Goal: Navigation & Orientation: Find specific page/section

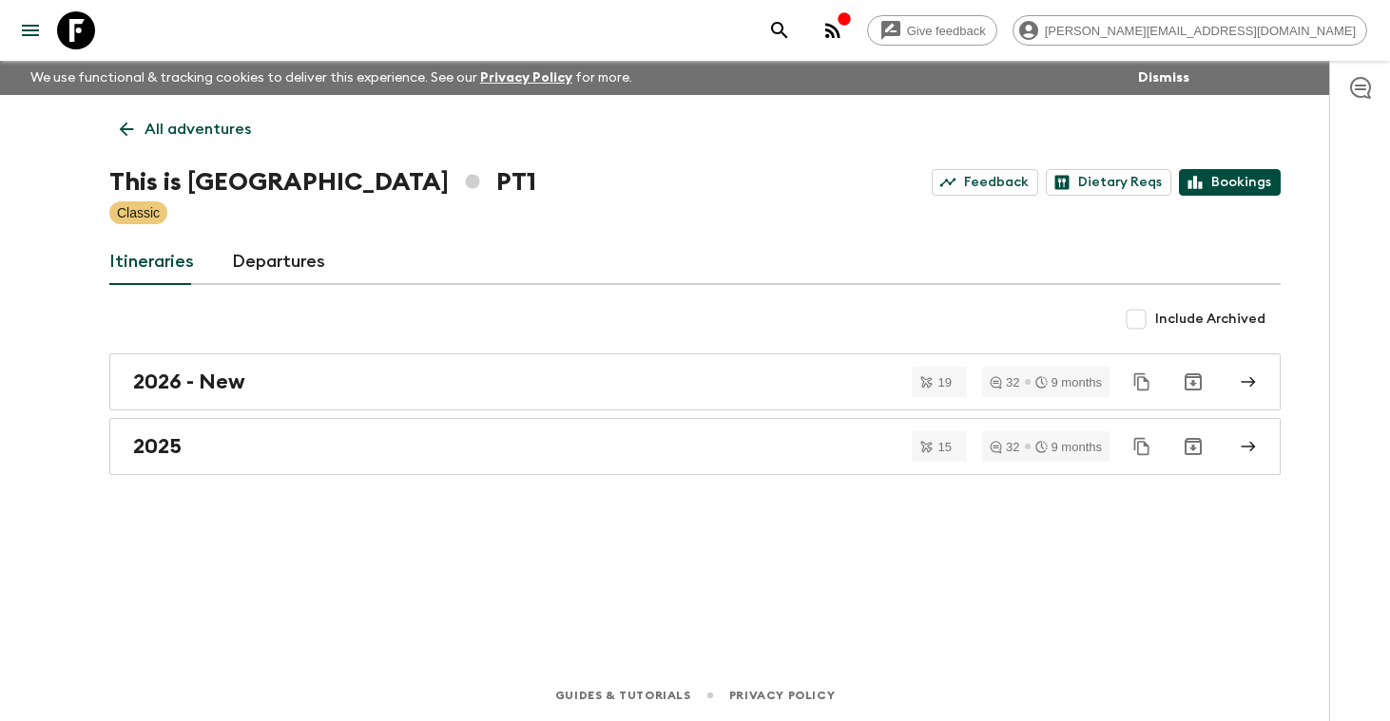
click at [1219, 184] on link "Bookings" at bounding box center [1230, 182] width 102 height 27
click at [182, 127] on p "All adventures" at bounding box center [197, 129] width 106 height 23
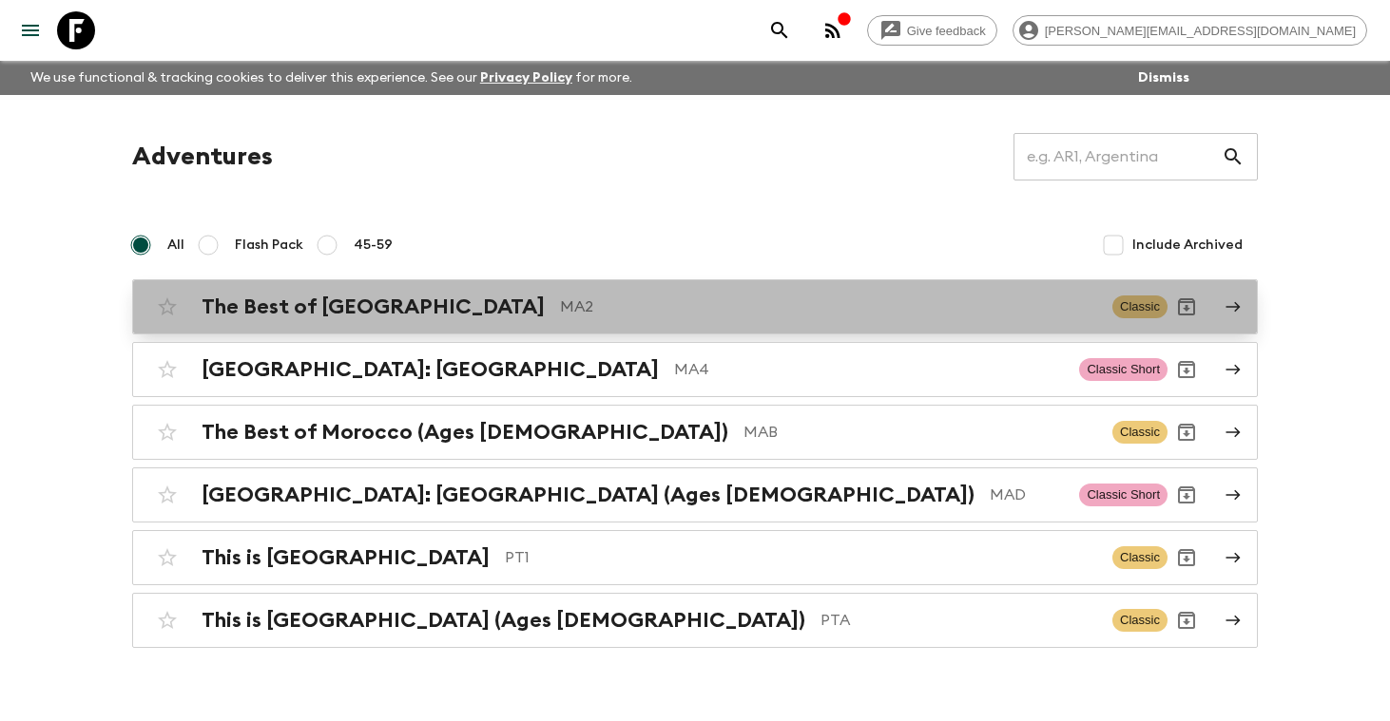
click at [268, 313] on h2 "The Best of [GEOGRAPHIC_DATA]" at bounding box center [373, 307] width 343 height 25
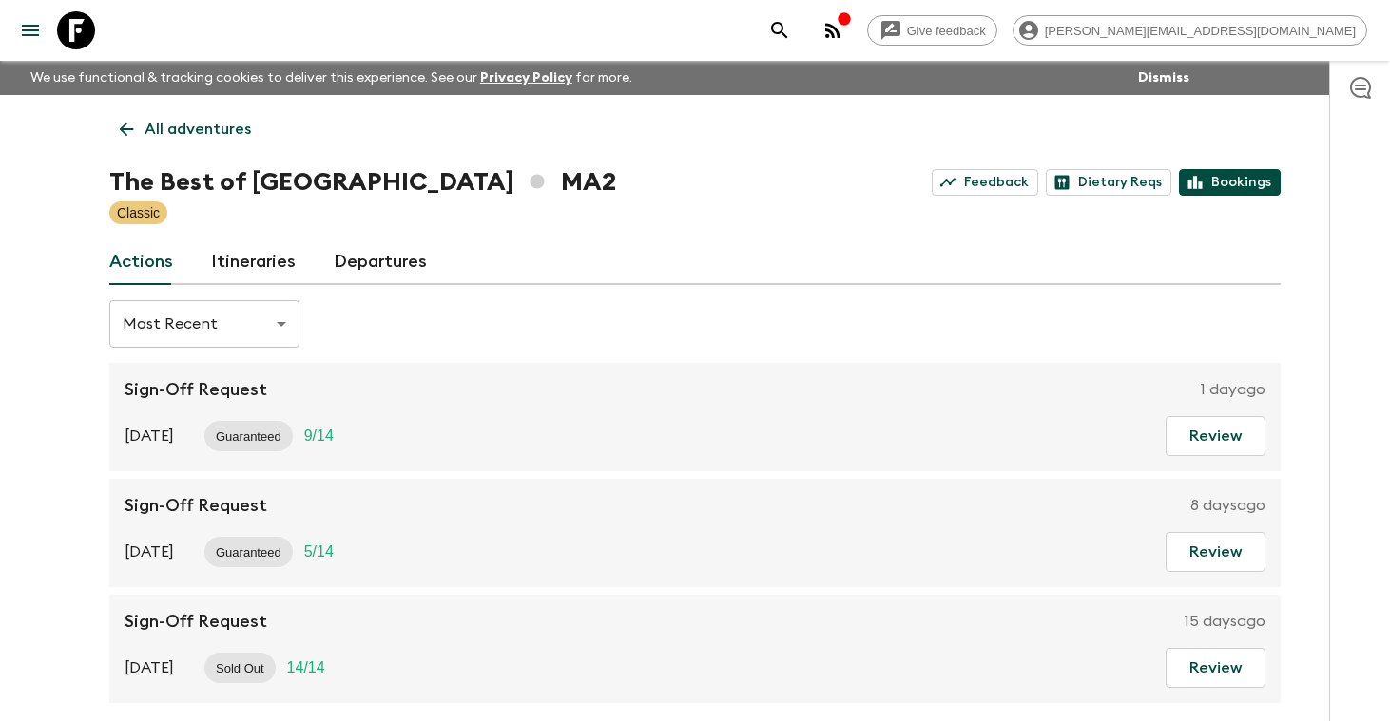
click at [1215, 183] on link "Bookings" at bounding box center [1230, 182] width 102 height 27
click at [196, 131] on p "All adventures" at bounding box center [197, 129] width 106 height 23
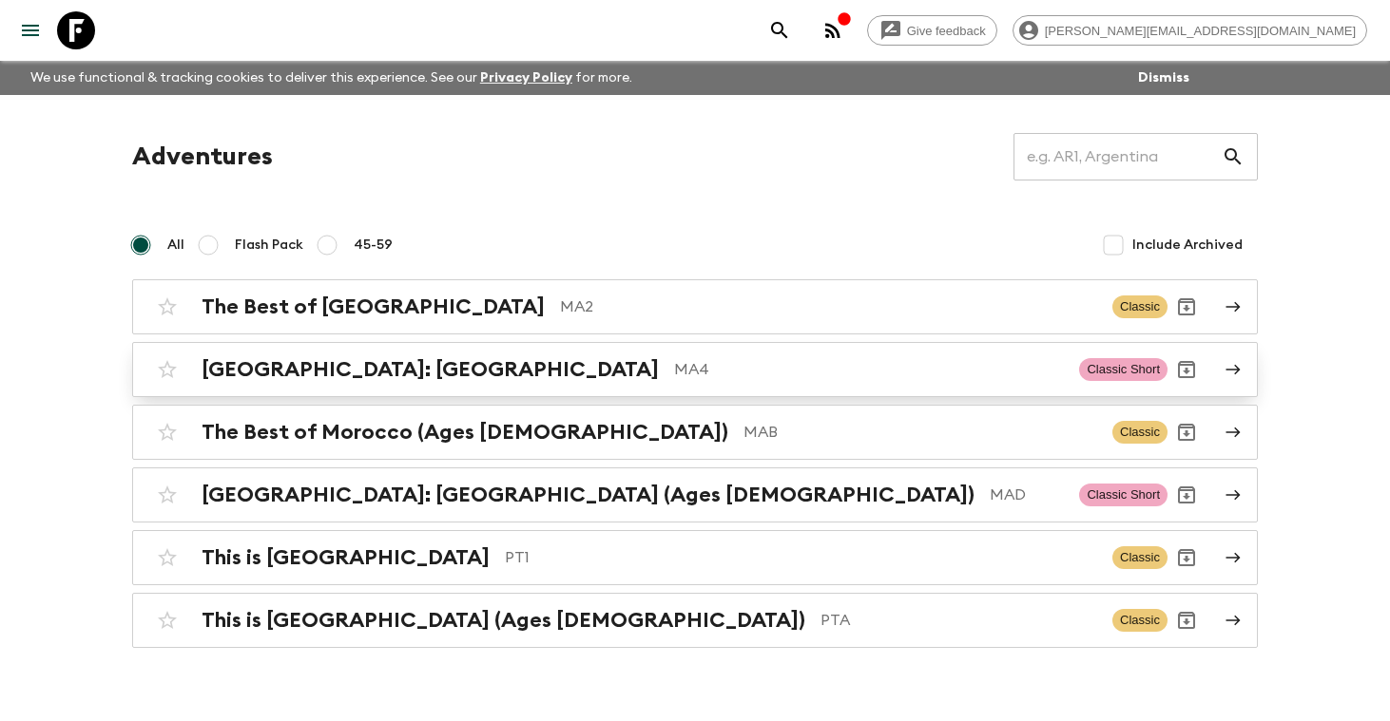
click at [347, 366] on h2 "[GEOGRAPHIC_DATA]: [GEOGRAPHIC_DATA]" at bounding box center [430, 369] width 457 height 25
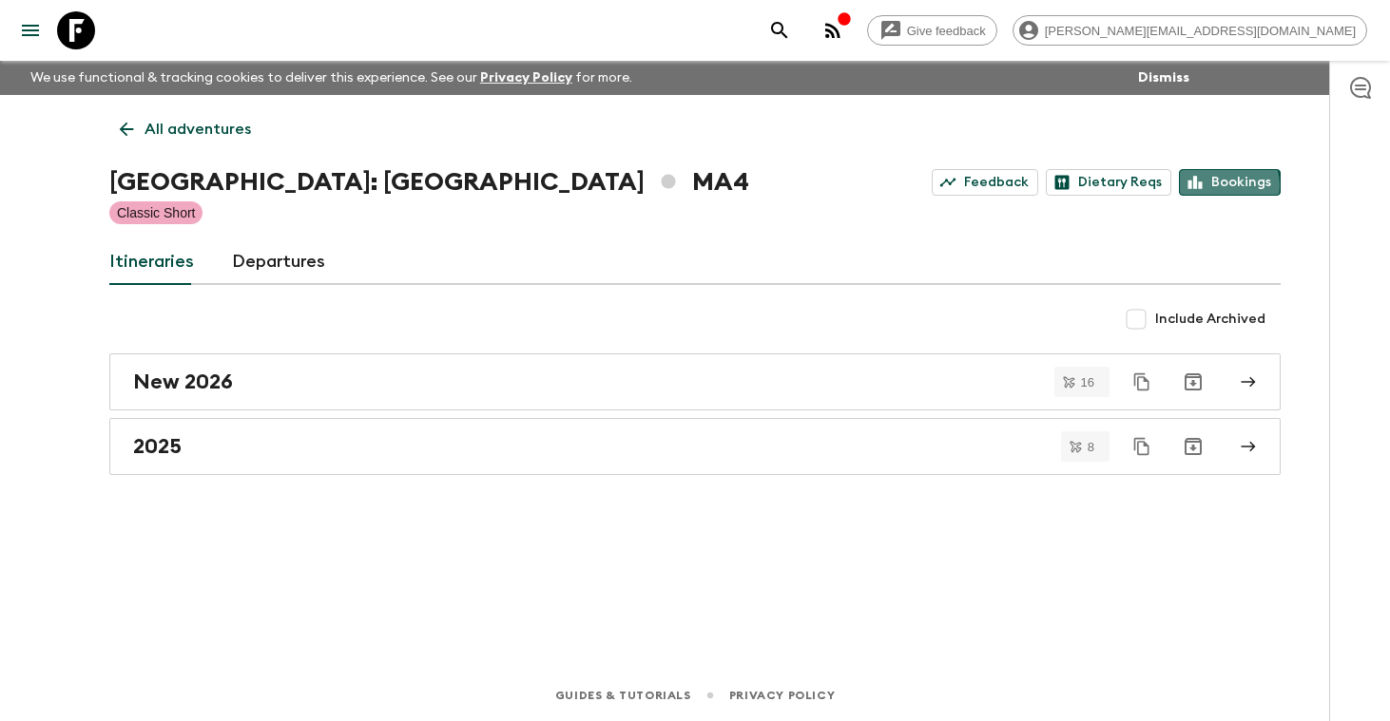
click at [1224, 185] on link "Bookings" at bounding box center [1230, 182] width 102 height 27
